Goal: Entertainment & Leisure: Consume media (video, audio)

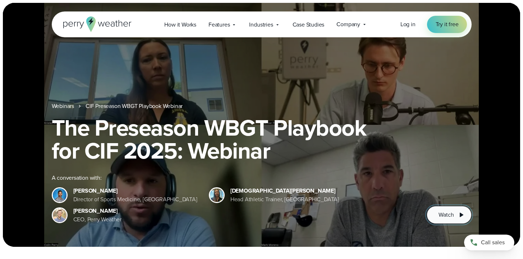
click at [458, 219] on icon at bounding box center [461, 215] width 9 height 9
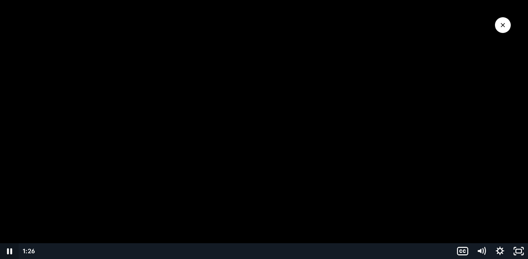
click at [7, 248] on icon "Pause" at bounding box center [9, 252] width 19 height 16
click at [13, 251] on icon "Play Video" at bounding box center [10, 251] width 22 height 19
click at [13, 255] on icon "Pause" at bounding box center [9, 251] width 22 height 19
click at [15, 249] on icon "Play Video" at bounding box center [10, 252] width 19 height 16
click at [10, 249] on icon "Pause" at bounding box center [9, 252] width 19 height 16
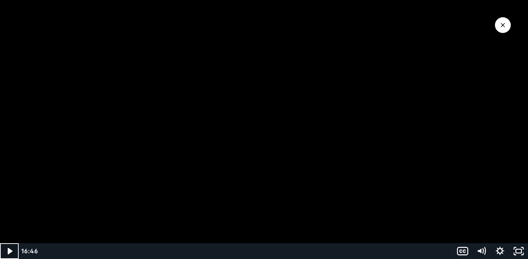
click at [9, 248] on icon "Play Video" at bounding box center [10, 252] width 19 height 16
drag, startPoint x: 481, startPoint y: 198, endPoint x: 481, endPoint y: 204, distance: 5.8
click at [481, 204] on div "Volume" at bounding box center [481, 203] width 6 height 6
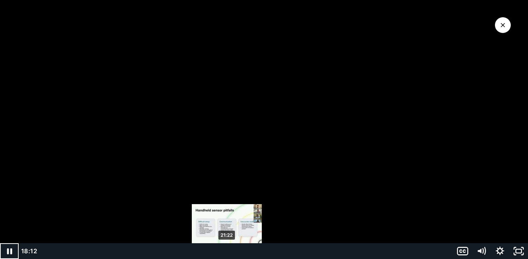
click at [227, 250] on div "21:22" at bounding box center [246, 252] width 405 height 16
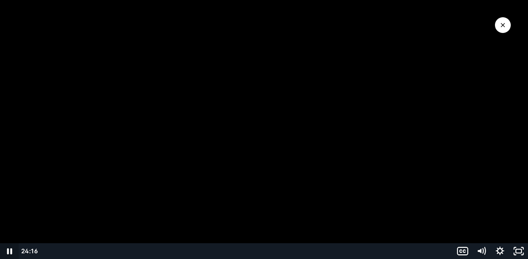
click at [10, 253] on icon "Pause" at bounding box center [9, 252] width 19 height 16
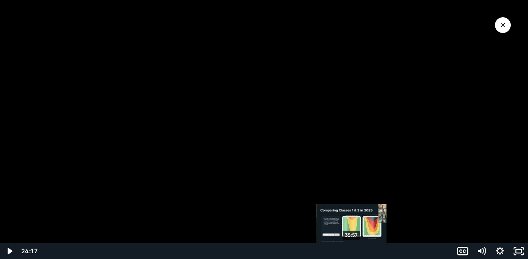
click at [352, 251] on div "35:57" at bounding box center [246, 252] width 405 height 16
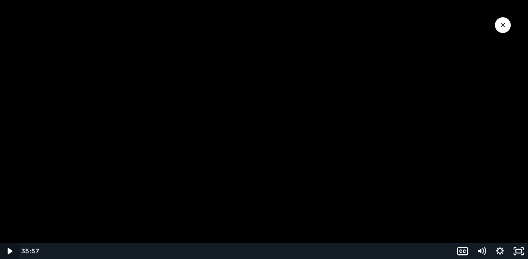
click at [9, 248] on icon "Play Video" at bounding box center [10, 252] width 19 height 16
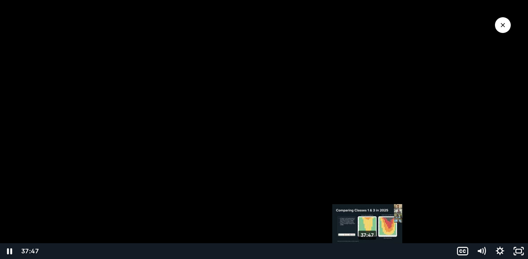
click at [368, 252] on div "37:47" at bounding box center [246, 252] width 405 height 16
click at [372, 252] on div "38:12" at bounding box center [246, 252] width 405 height 16
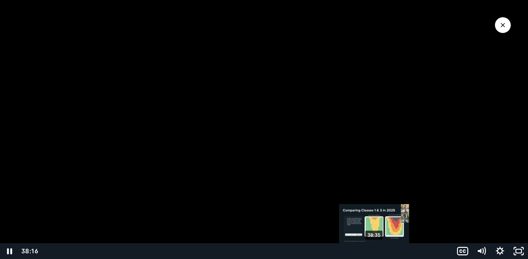
click at [375, 252] on div "38:35" at bounding box center [246, 252] width 405 height 16
click at [378, 251] on div "38:57" at bounding box center [246, 252] width 405 height 16
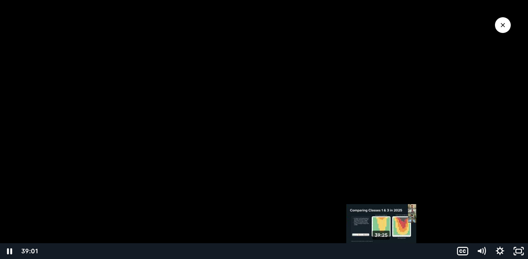
click at [382, 252] on div "39:25" at bounding box center [246, 252] width 405 height 16
click at [387, 252] on div "39:58" at bounding box center [246, 252] width 405 height 16
